Goal: Transaction & Acquisition: Purchase product/service

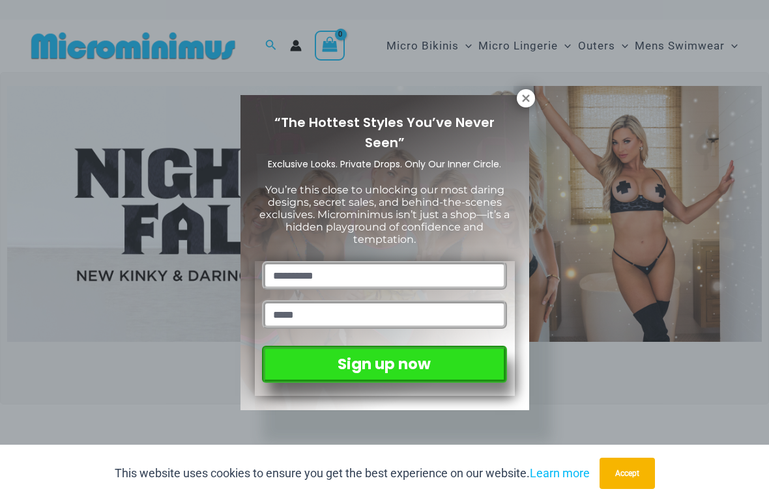
click at [527, 104] on icon at bounding box center [526, 99] width 12 height 12
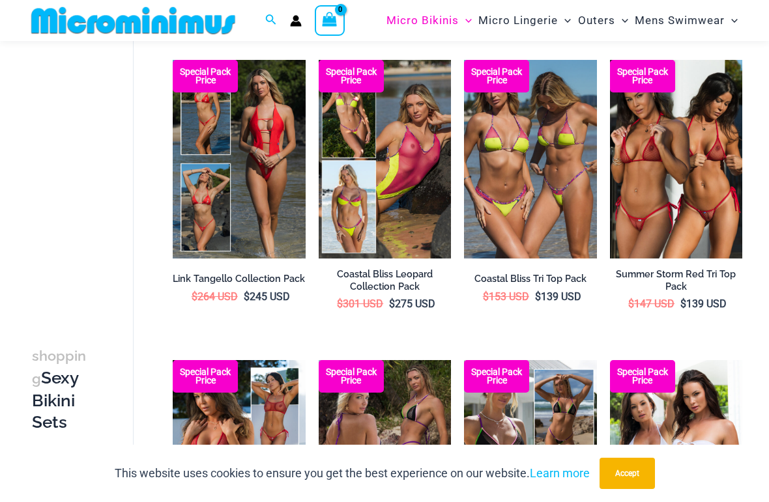
scroll to position [388, 0]
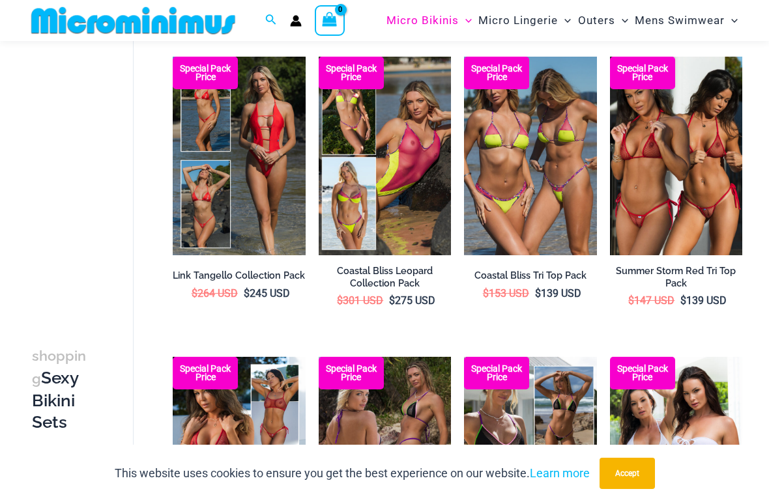
click at [610, 57] on img at bounding box center [610, 57] width 0 height 0
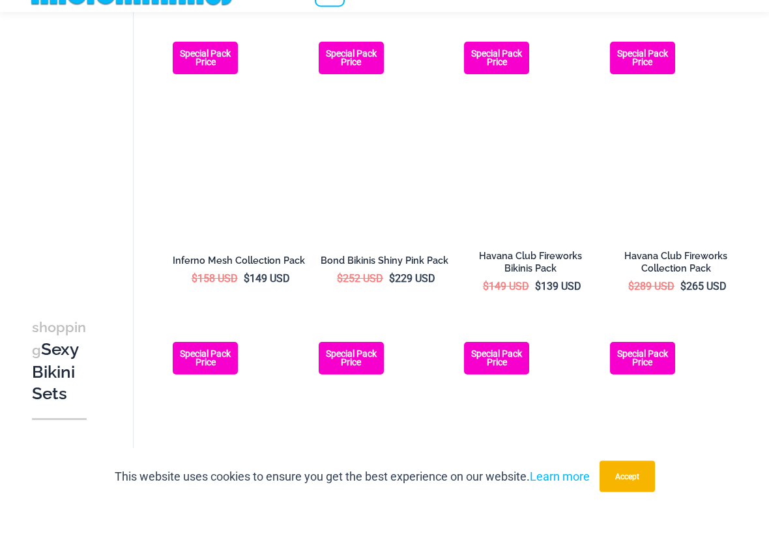
scroll to position [1275, 0]
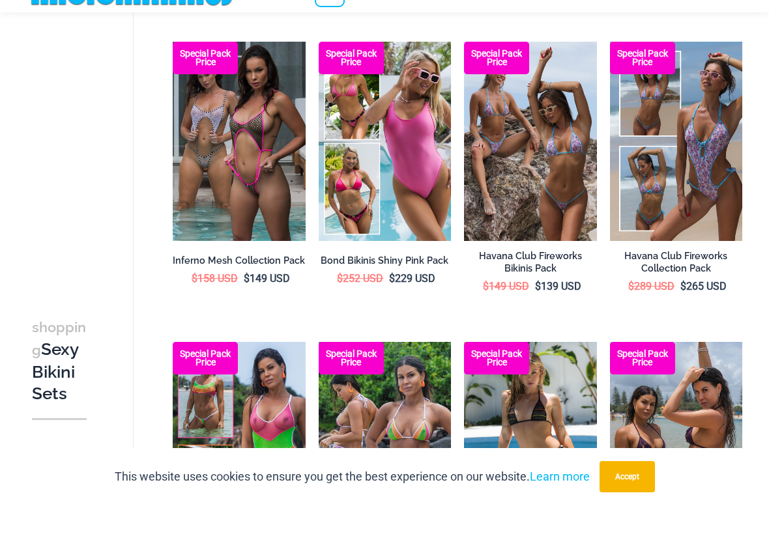
click at [464, 70] on img at bounding box center [464, 70] width 0 height 0
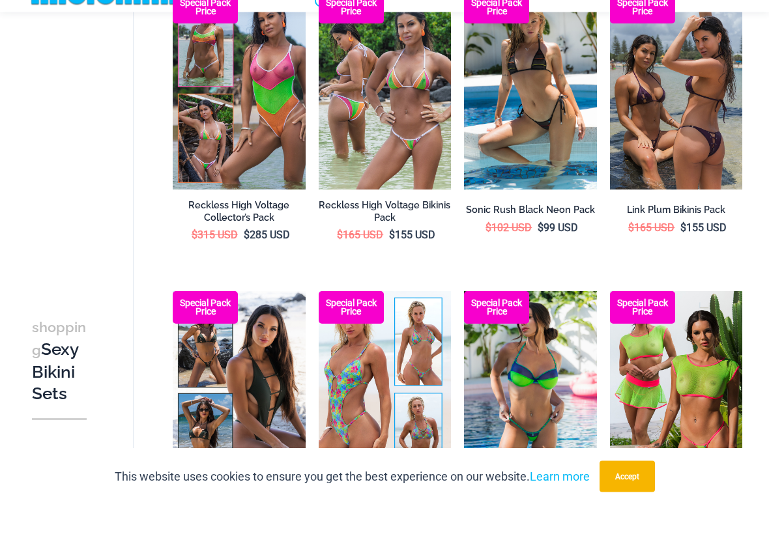
scroll to position [1626, 0]
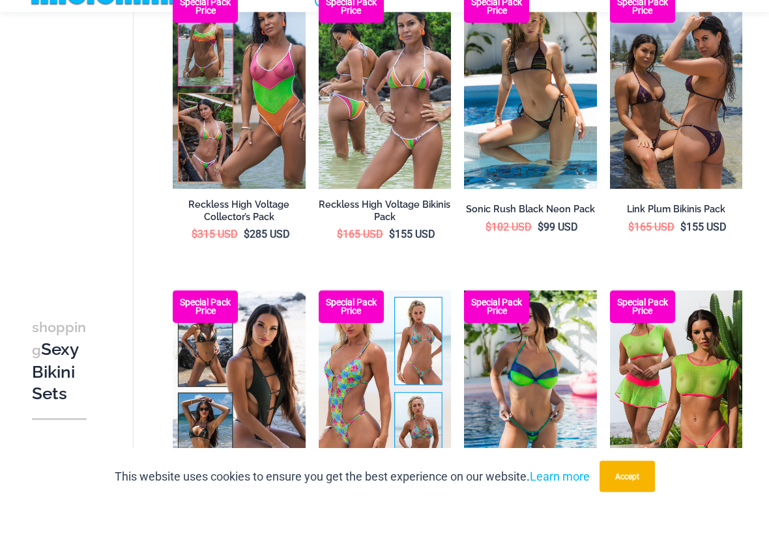
click at [464, 20] on img at bounding box center [464, 20] width 0 height 0
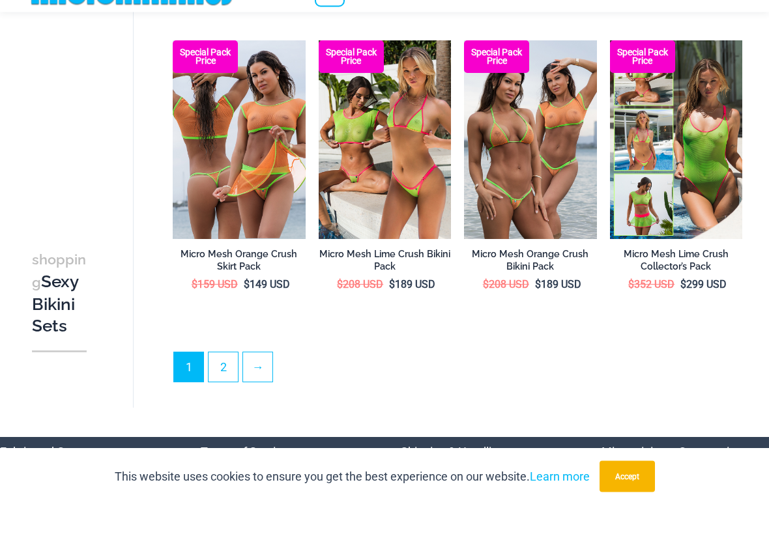
scroll to position [2177, 0]
click at [222, 381] on link "2" at bounding box center [223, 395] width 29 height 29
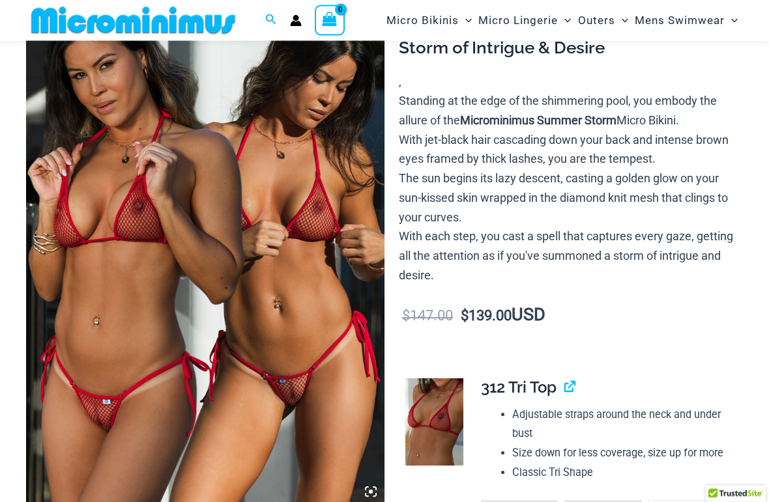
scroll to position [120, 0]
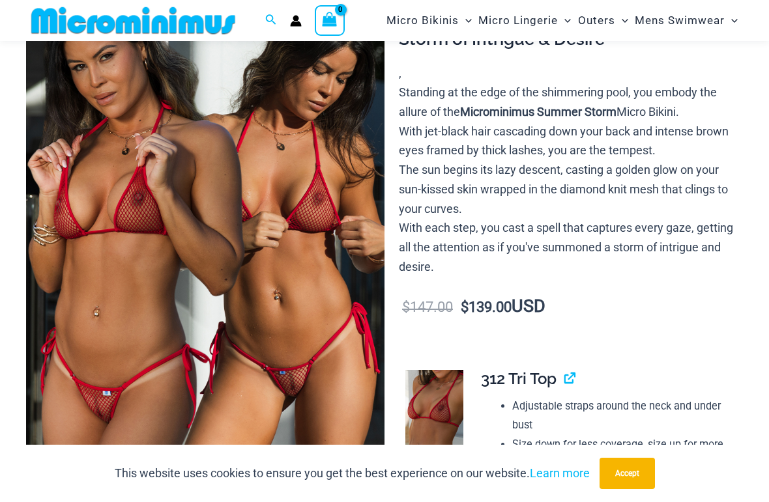
click at [631, 484] on button "Accept" at bounding box center [627, 473] width 55 height 31
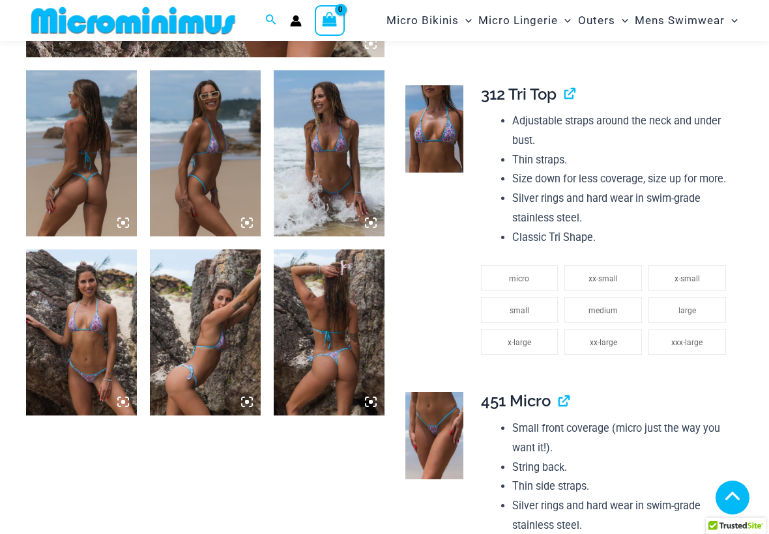
scroll to position [559, 0]
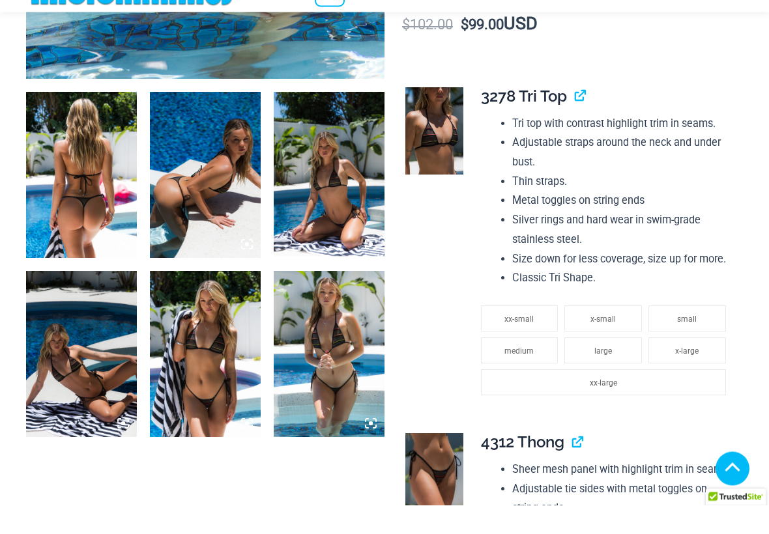
scroll to position [510, 0]
click at [72, 189] on img at bounding box center [81, 204] width 111 height 166
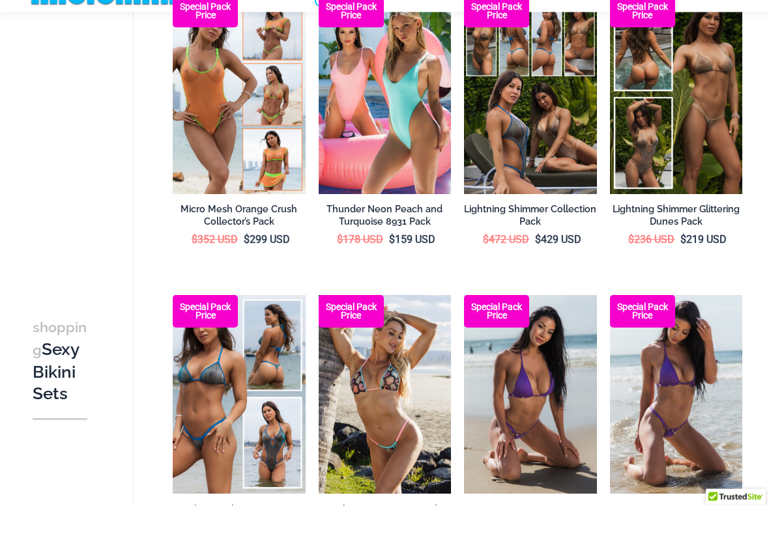
scroll to position [121, 0]
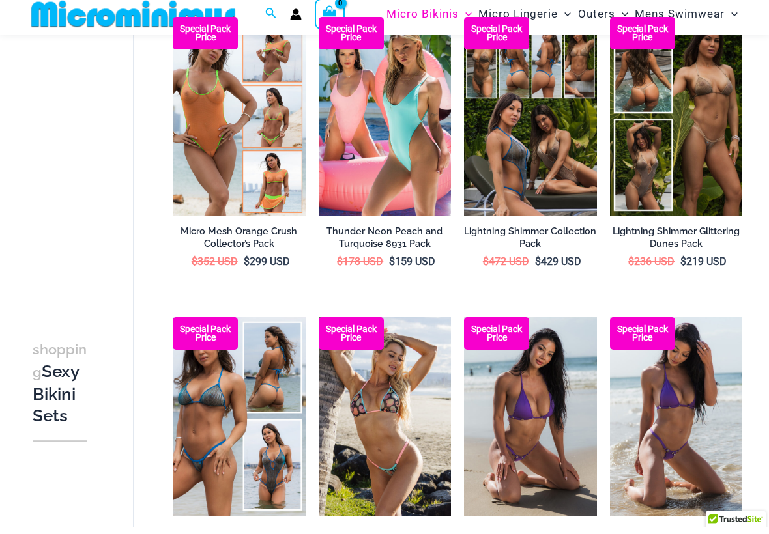
click at [464, 23] on img at bounding box center [464, 23] width 0 height 0
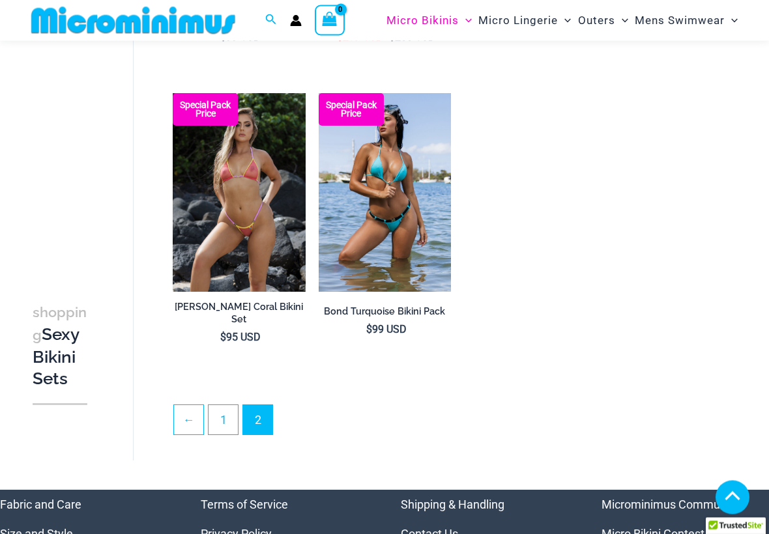
scroll to position [1725, 0]
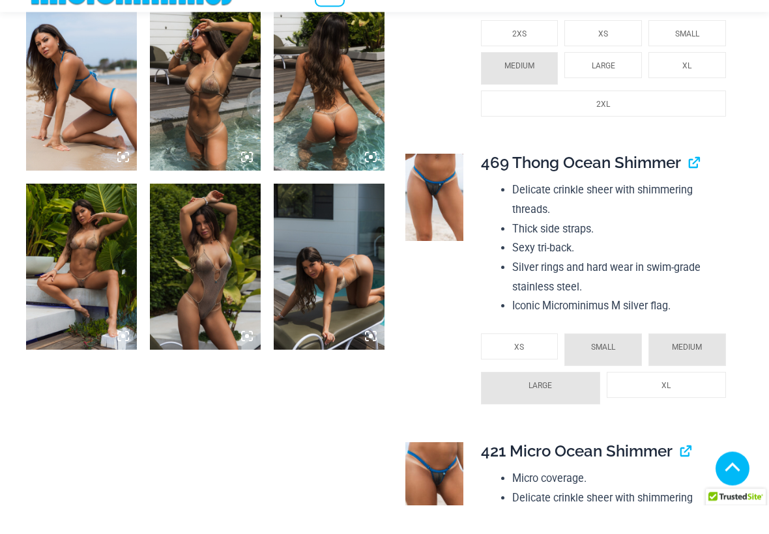
click at [74, 240] on img at bounding box center [81, 296] width 111 height 166
